Goal: Navigation & Orientation: Find specific page/section

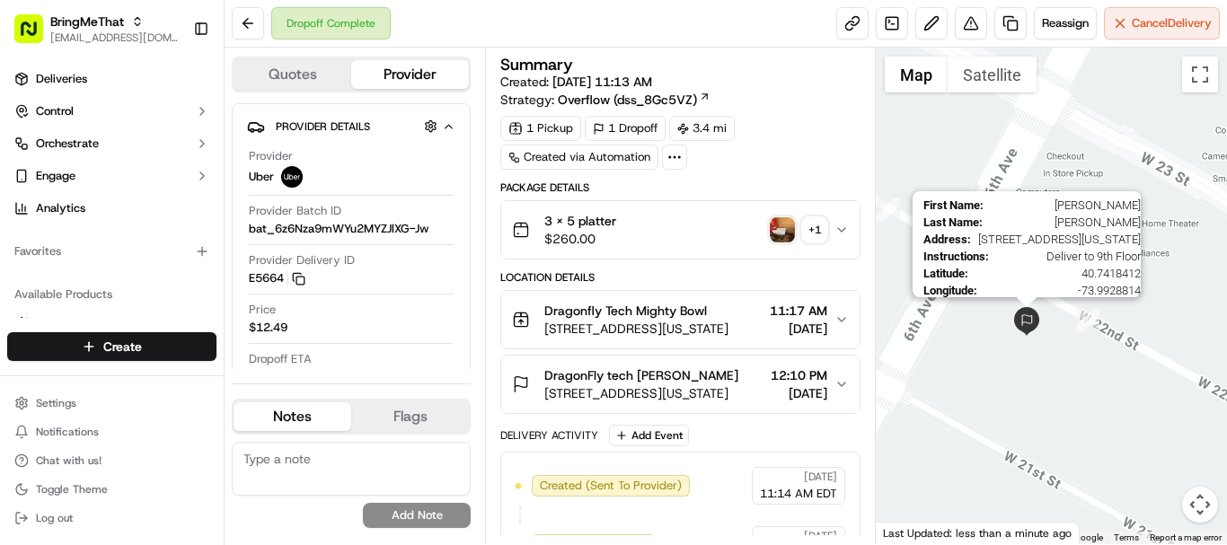
scroll to position [518, 0]
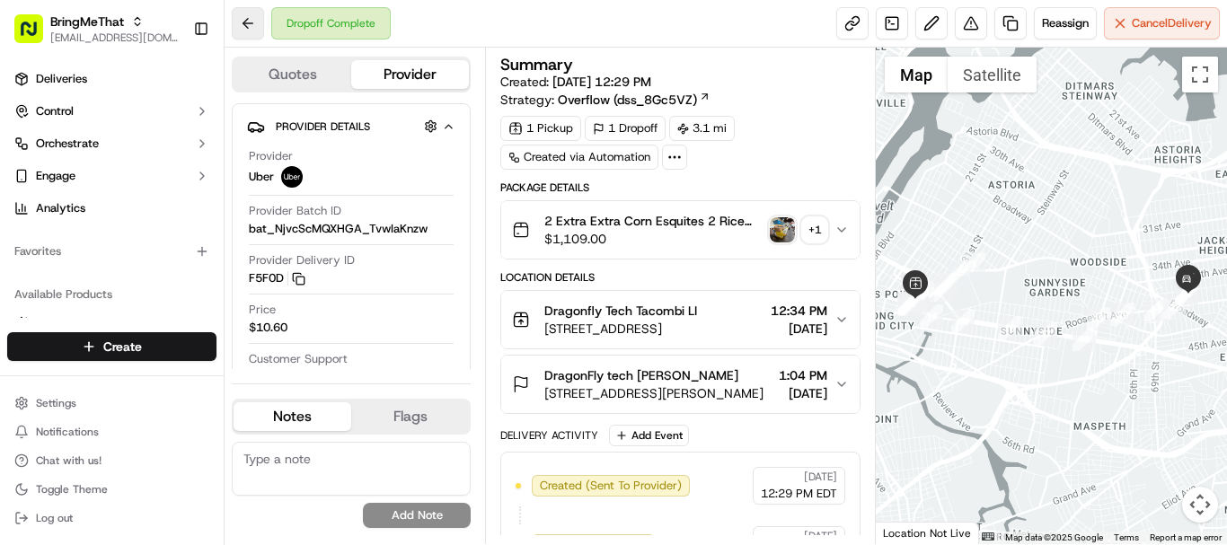
click at [242, 22] on button at bounding box center [248, 23] width 32 height 32
